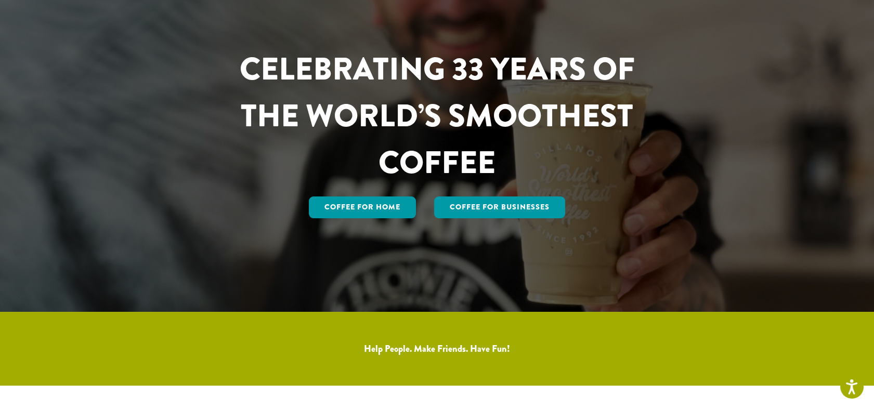
scroll to position [99, 0]
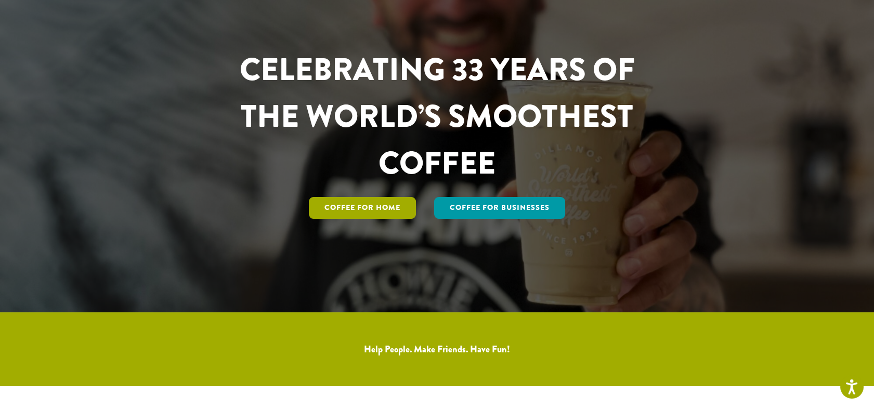
click at [352, 208] on link "Coffee for Home" at bounding box center [362, 208] width 107 height 22
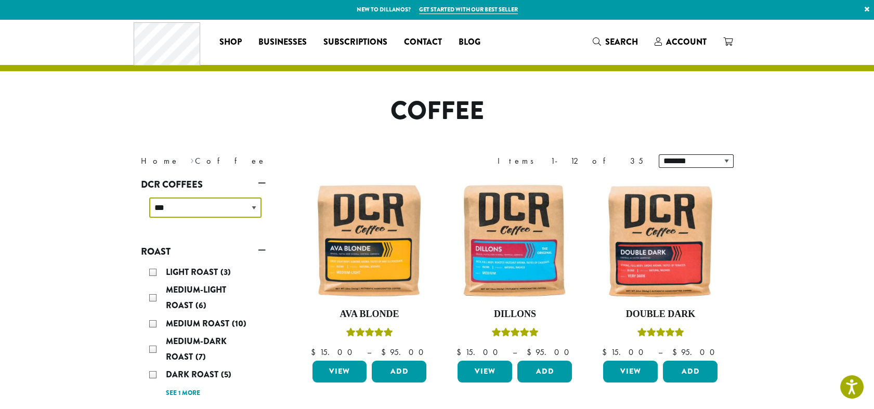
click at [191, 212] on select "**********" at bounding box center [205, 208] width 112 height 20
click at [603, 40] on span "Search" at bounding box center [615, 42] width 45 height 13
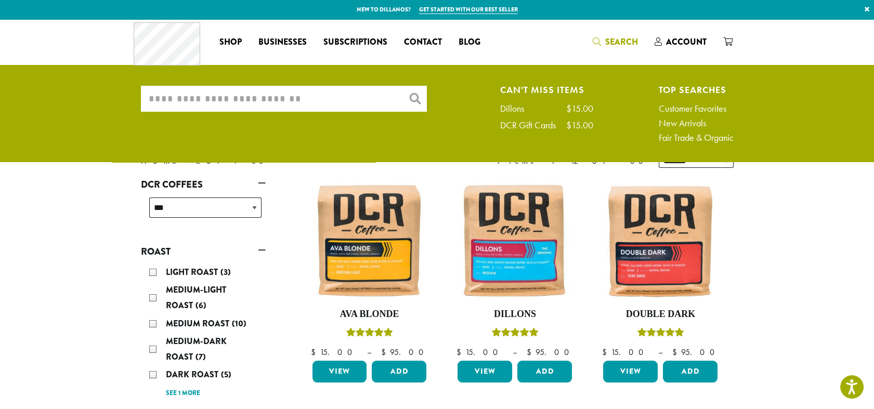
click at [324, 100] on input "What are you searching for?" at bounding box center [284, 99] width 286 height 26
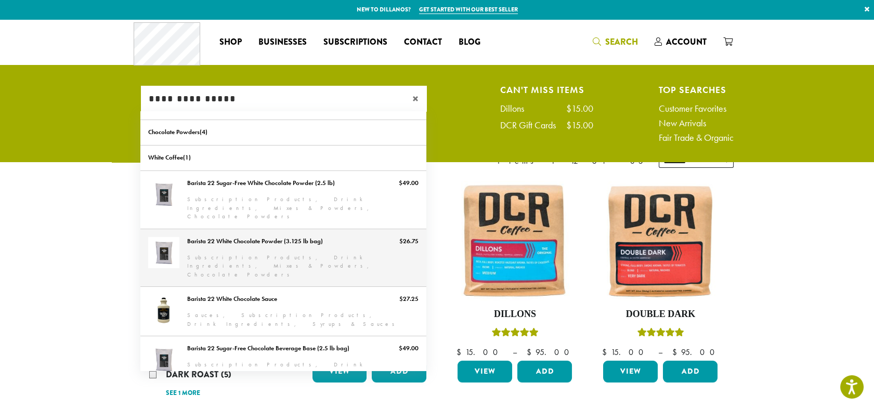
type input "**********"
click at [317, 233] on link "Barista 22 White Chocolate Powder (3.125 lb bag)" at bounding box center [283, 258] width 286 height 58
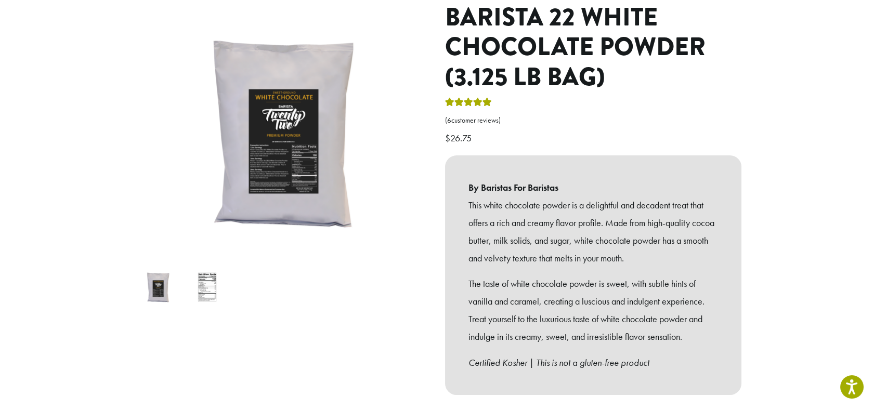
scroll to position [147, 0]
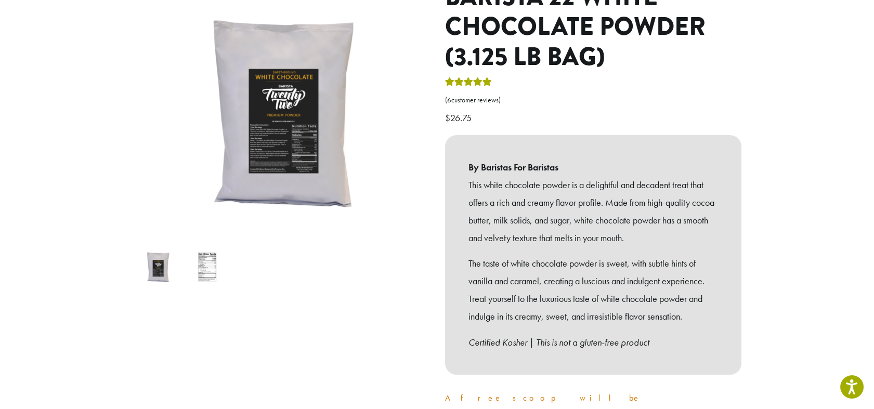
click at [218, 257] on img at bounding box center [207, 267] width 41 height 41
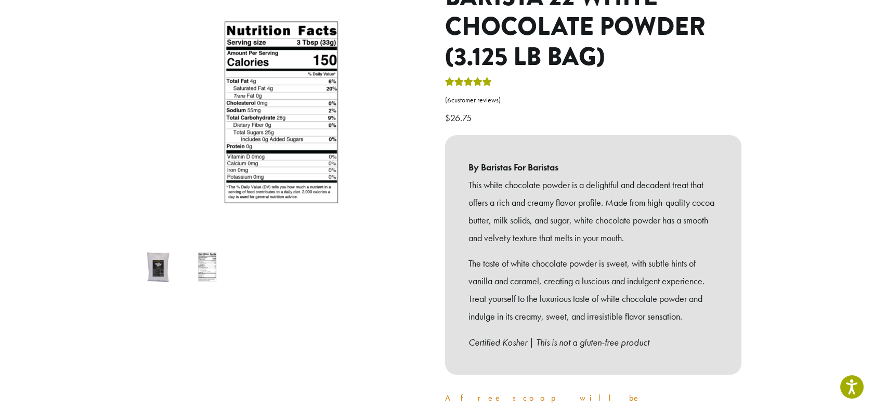
click at [155, 256] on img at bounding box center [157, 267] width 41 height 41
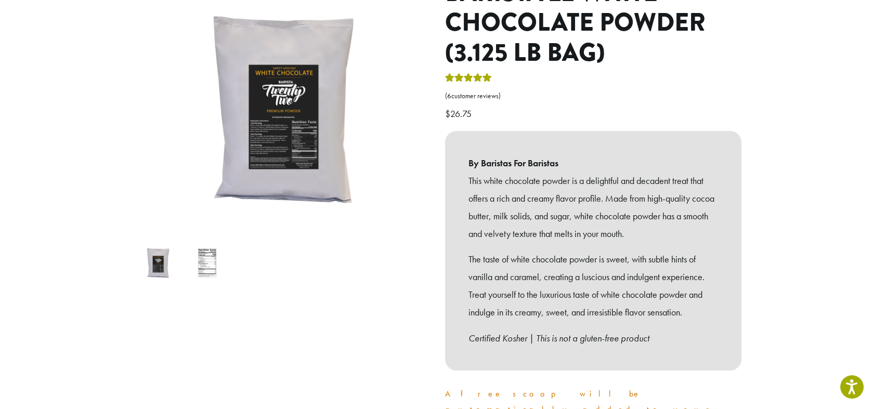
scroll to position [142, 0]
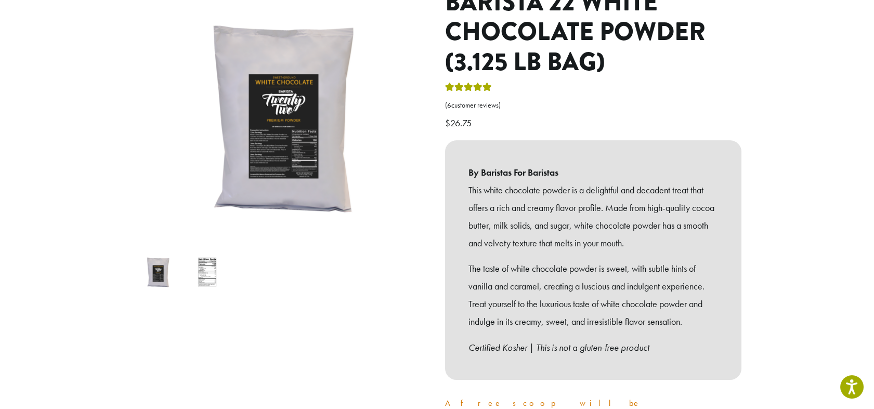
click at [212, 257] on img at bounding box center [207, 272] width 41 height 41
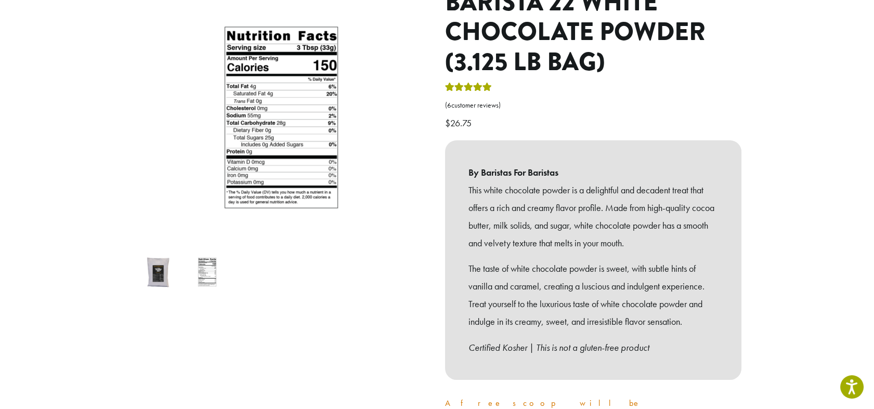
click at [152, 256] on img at bounding box center [157, 272] width 41 height 41
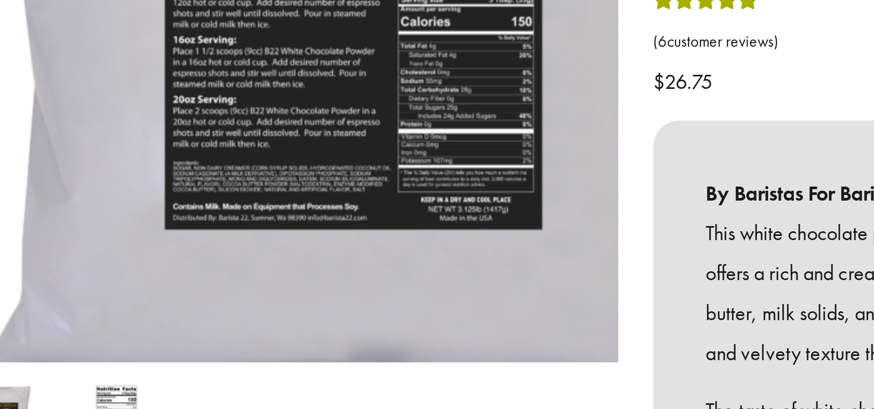
click at [258, 158] on img at bounding box center [307, 42] width 624 height 624
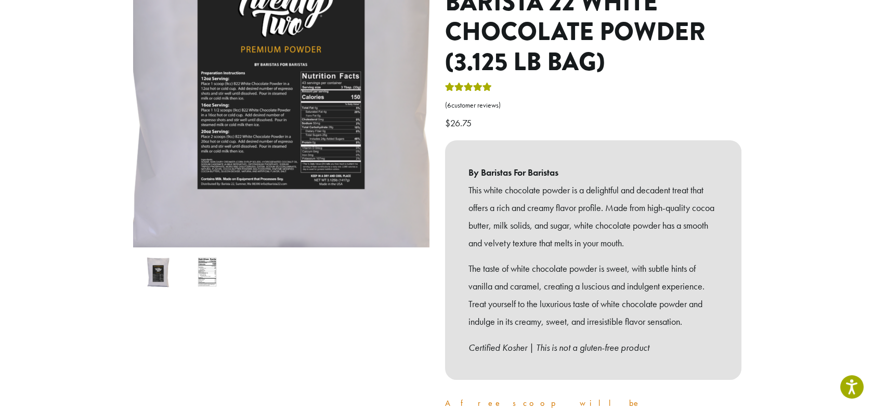
scroll to position [141, 0]
